Goal: Information Seeking & Learning: Learn about a topic

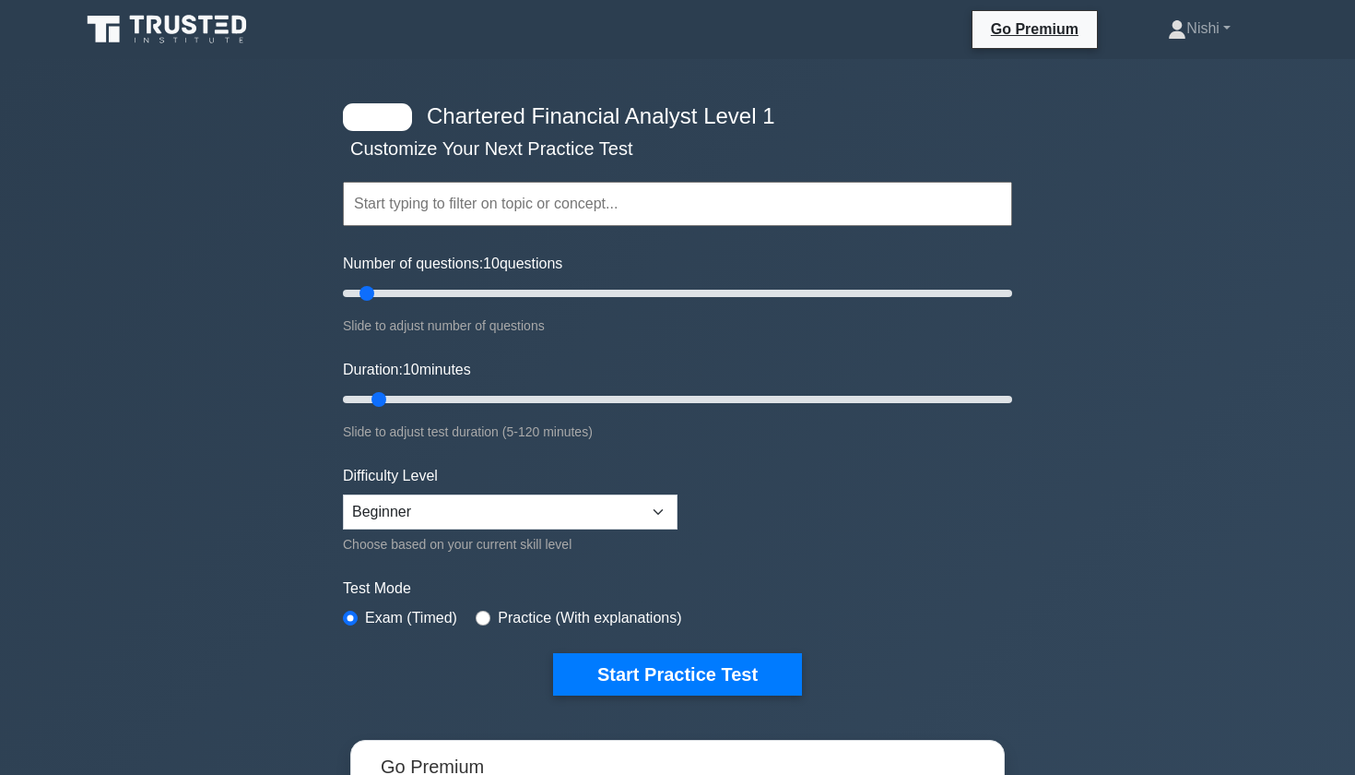
click at [538, 209] on input "text" at bounding box center [677, 204] width 669 height 44
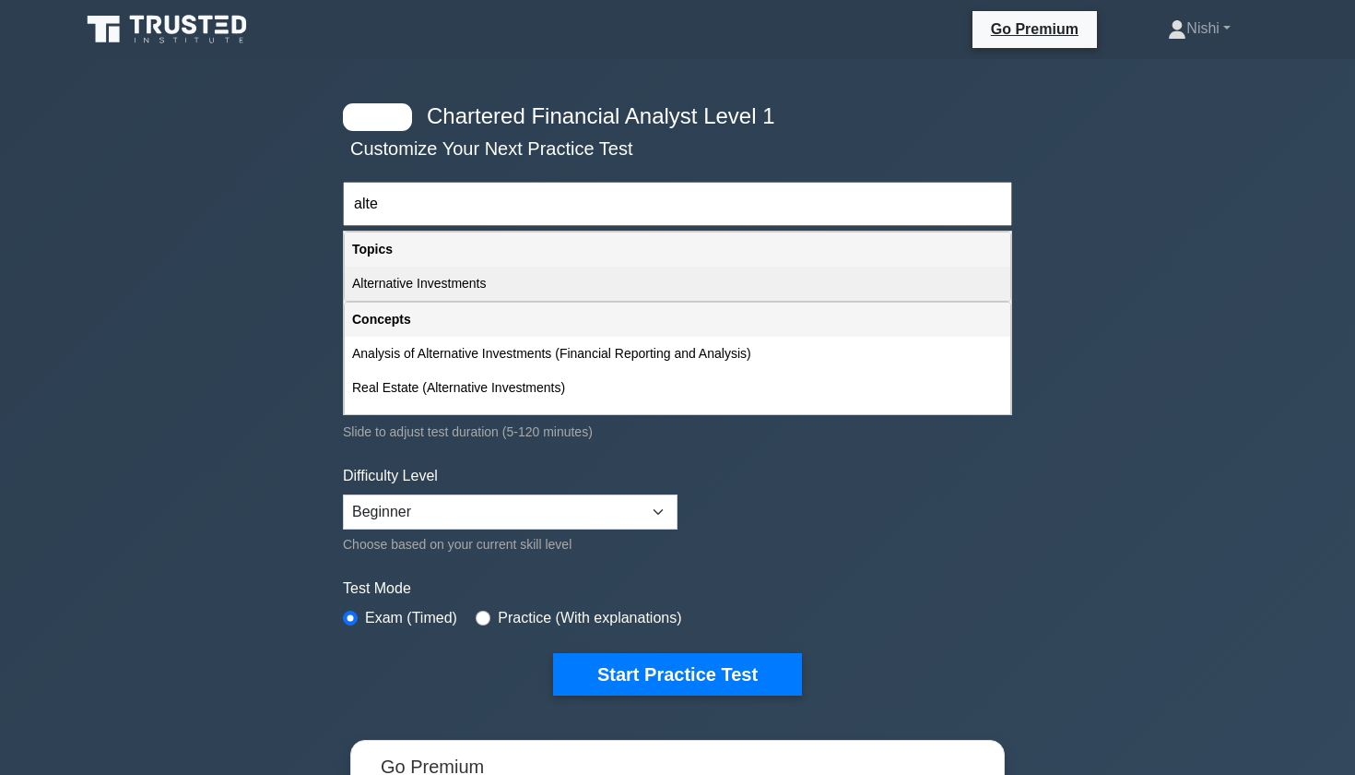
click at [470, 294] on div "Alternative Investments" at bounding box center [678, 283] width 666 height 34
type input "Alternative Investments"
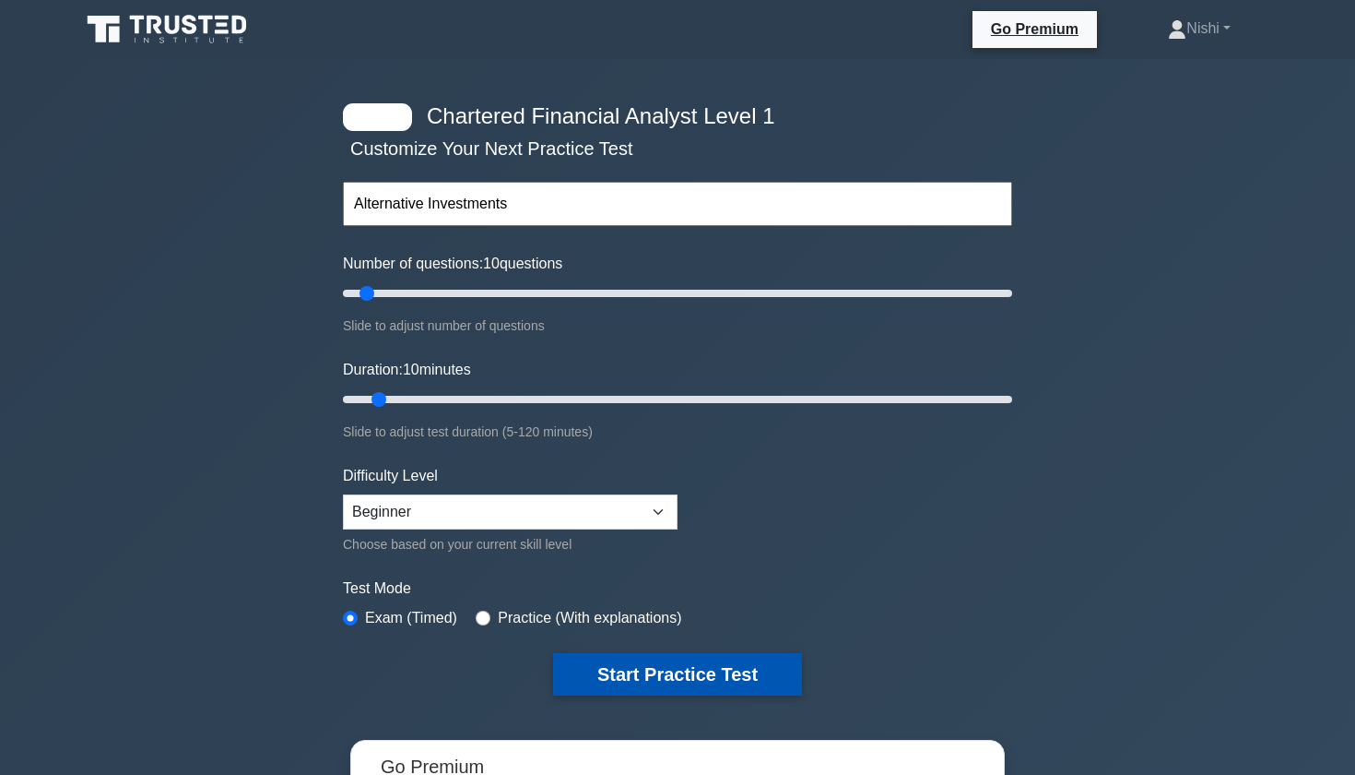
click at [610, 669] on button "Start Practice Test" at bounding box center [677, 674] width 249 height 42
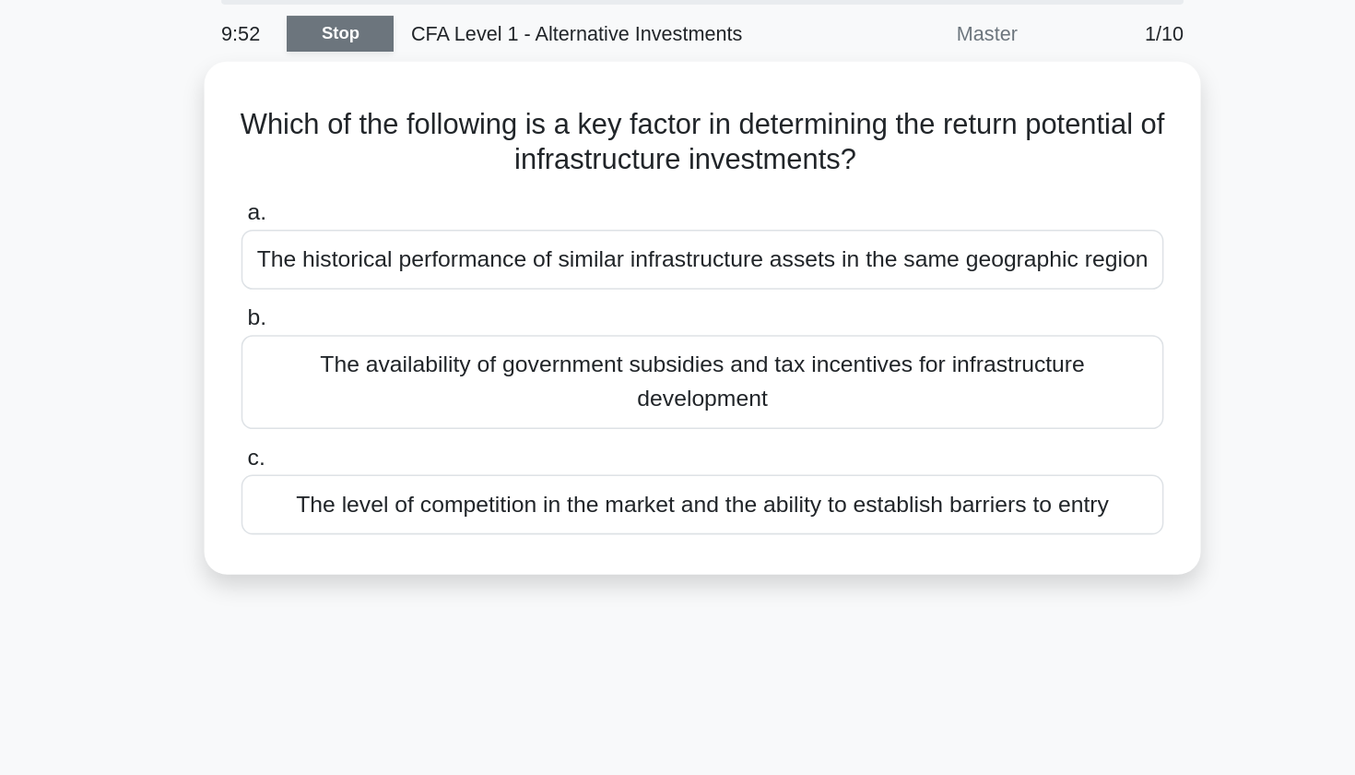
click at [408, 78] on link "Stop" at bounding box center [442, 89] width 69 height 23
